Goal: Check status: Check status

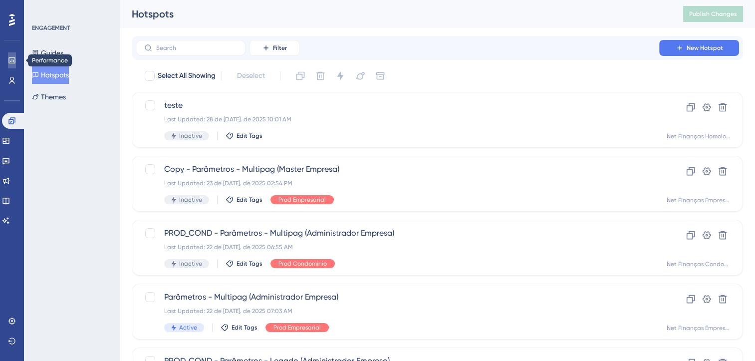
click at [11, 60] on icon at bounding box center [12, 60] width 8 height 8
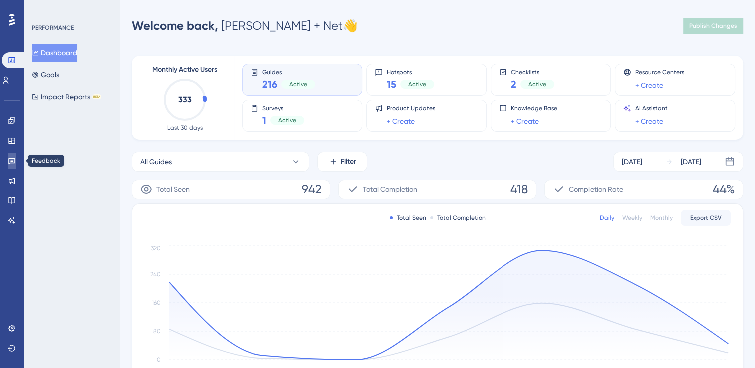
click at [13, 162] on icon at bounding box center [12, 161] width 8 height 8
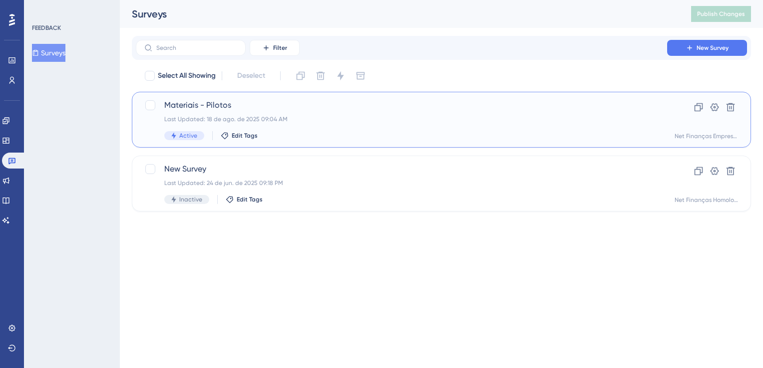
click at [377, 129] on div "Materiais - Pilotos Last Updated: 18 de ago. de 2025 09:04 AM Active Edit Tags" at bounding box center [401, 119] width 474 height 41
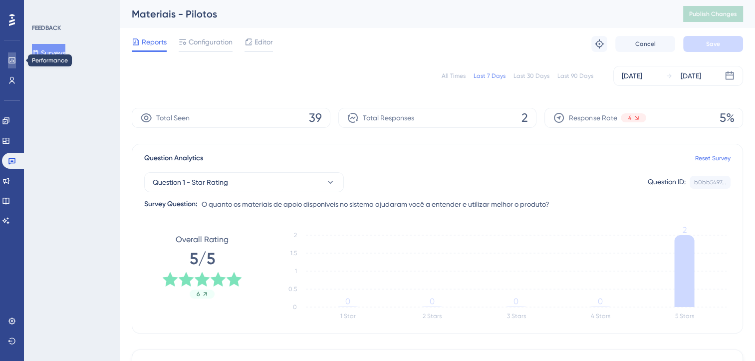
click at [10, 62] on icon at bounding box center [12, 60] width 8 height 8
